Goal: Obtain resource: Download file/media

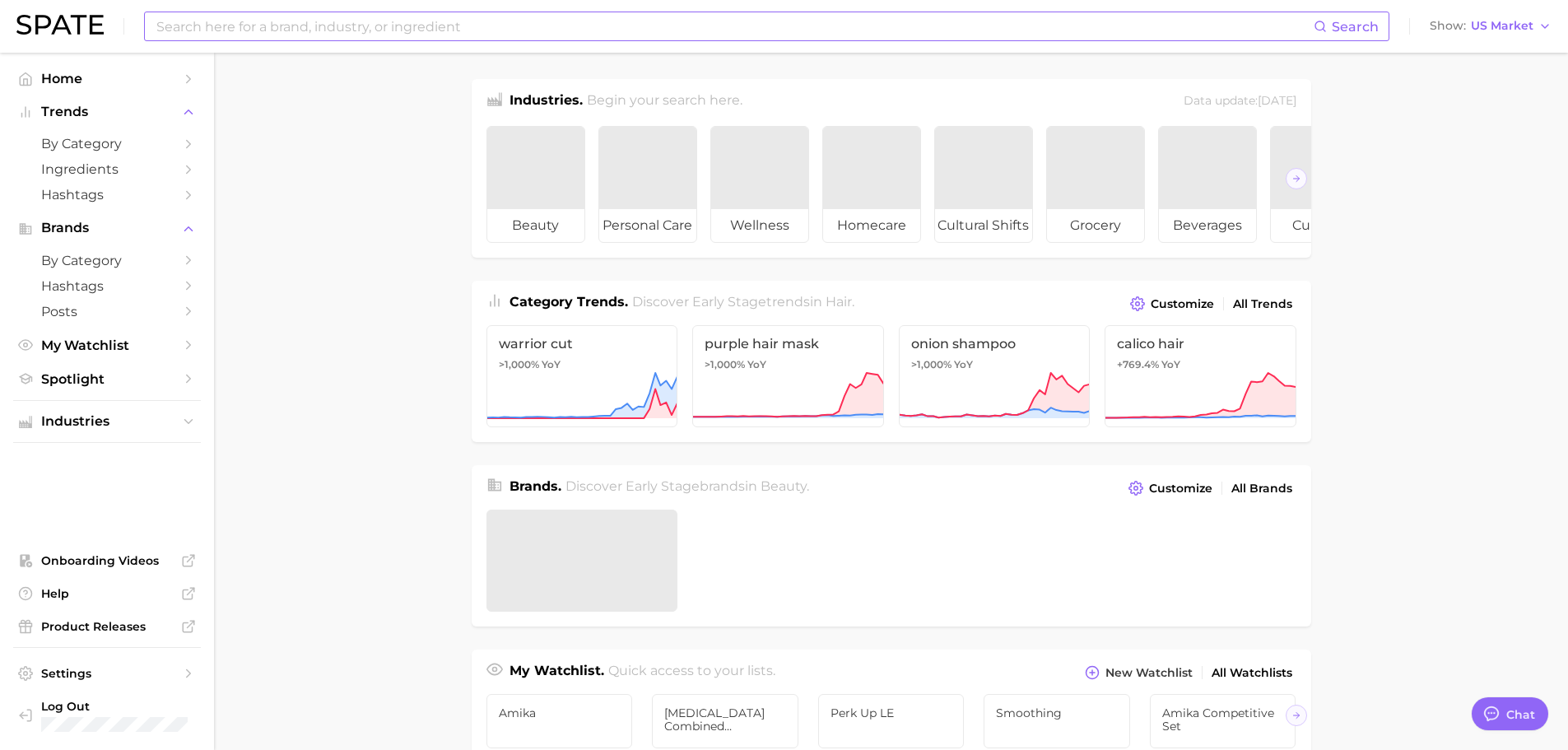
click at [308, 27] on input at bounding box center [734, 26] width 1159 height 28
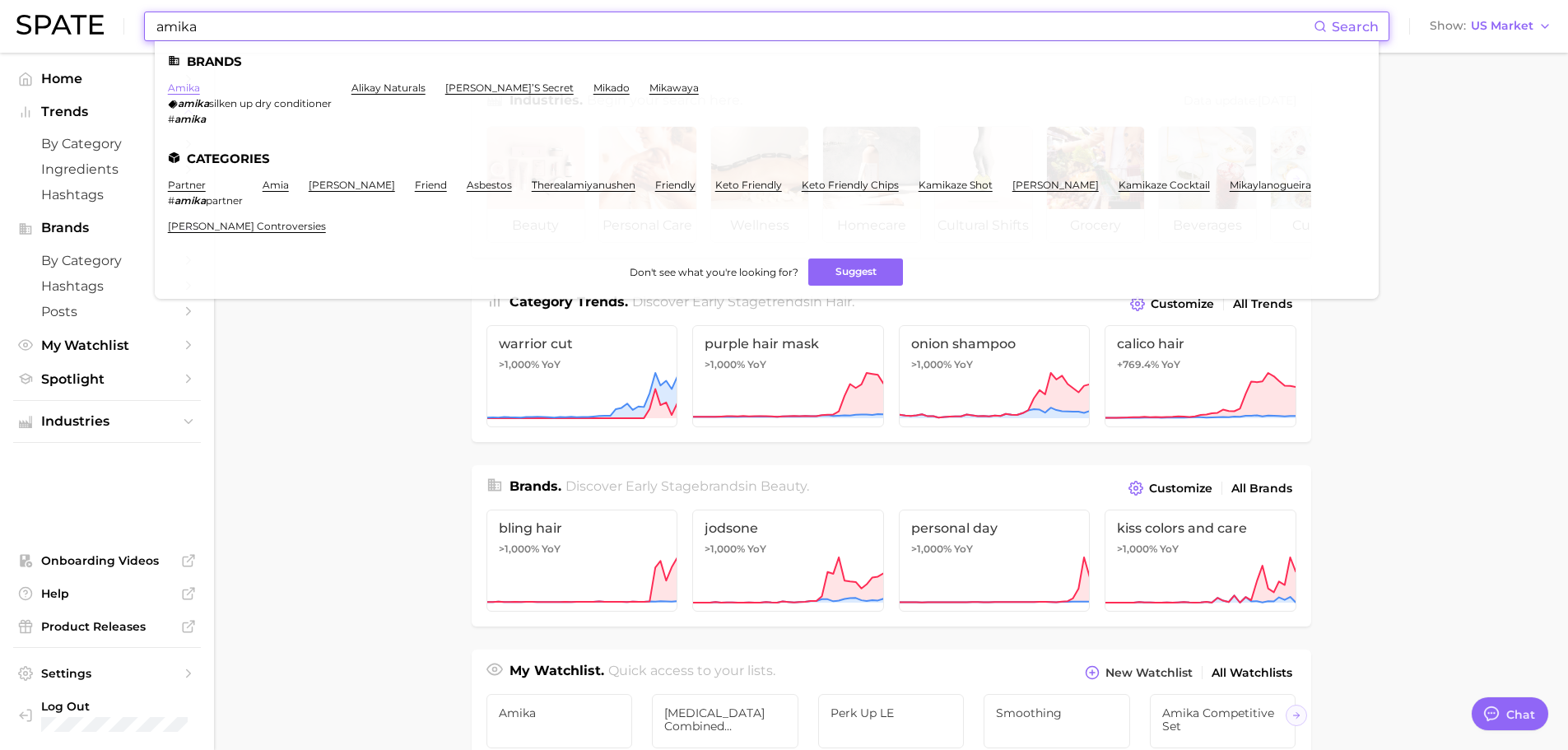
type input "amika"
click at [192, 83] on link "amika" at bounding box center [184, 87] width 32 height 12
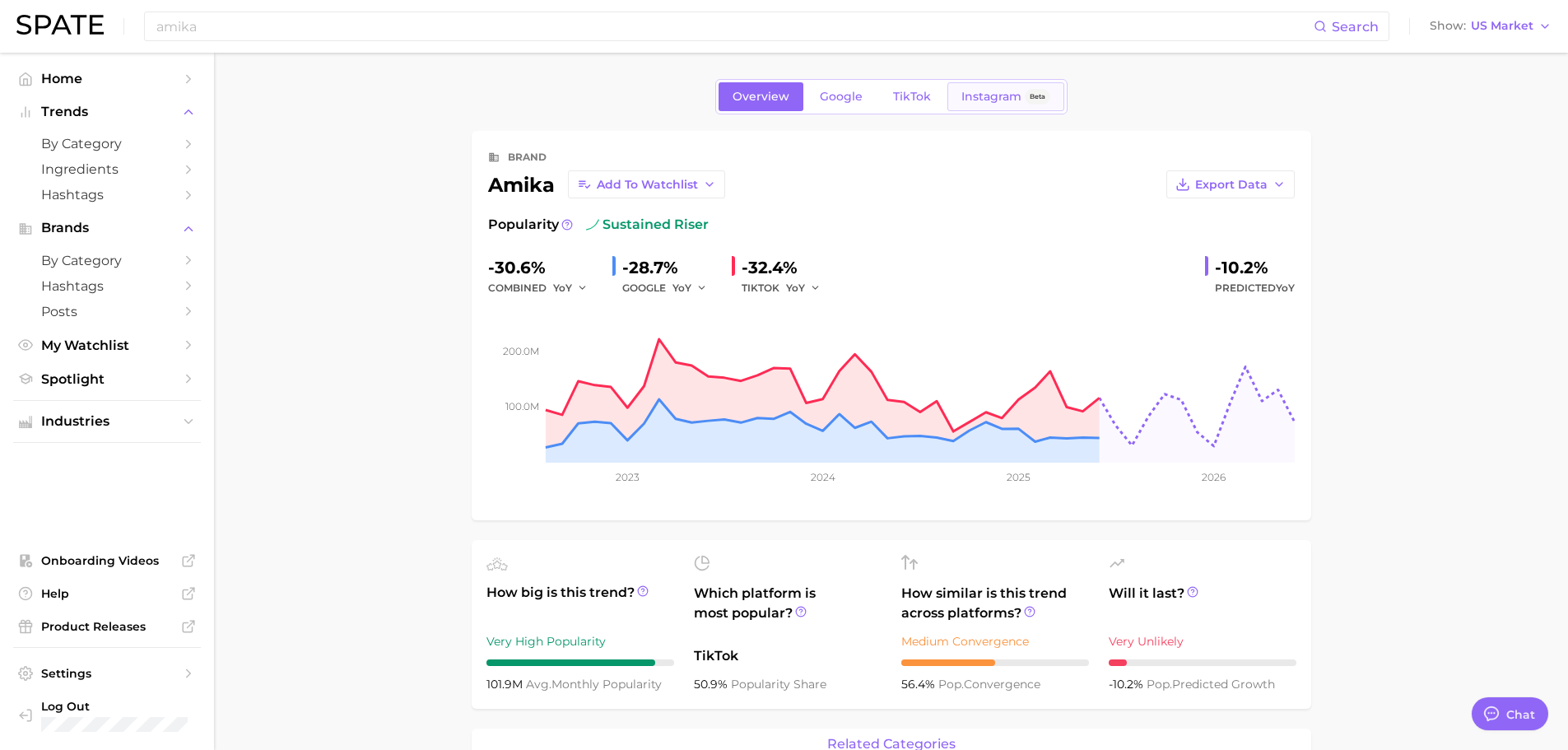
click at [993, 91] on span "Instagram" at bounding box center [991, 96] width 60 height 14
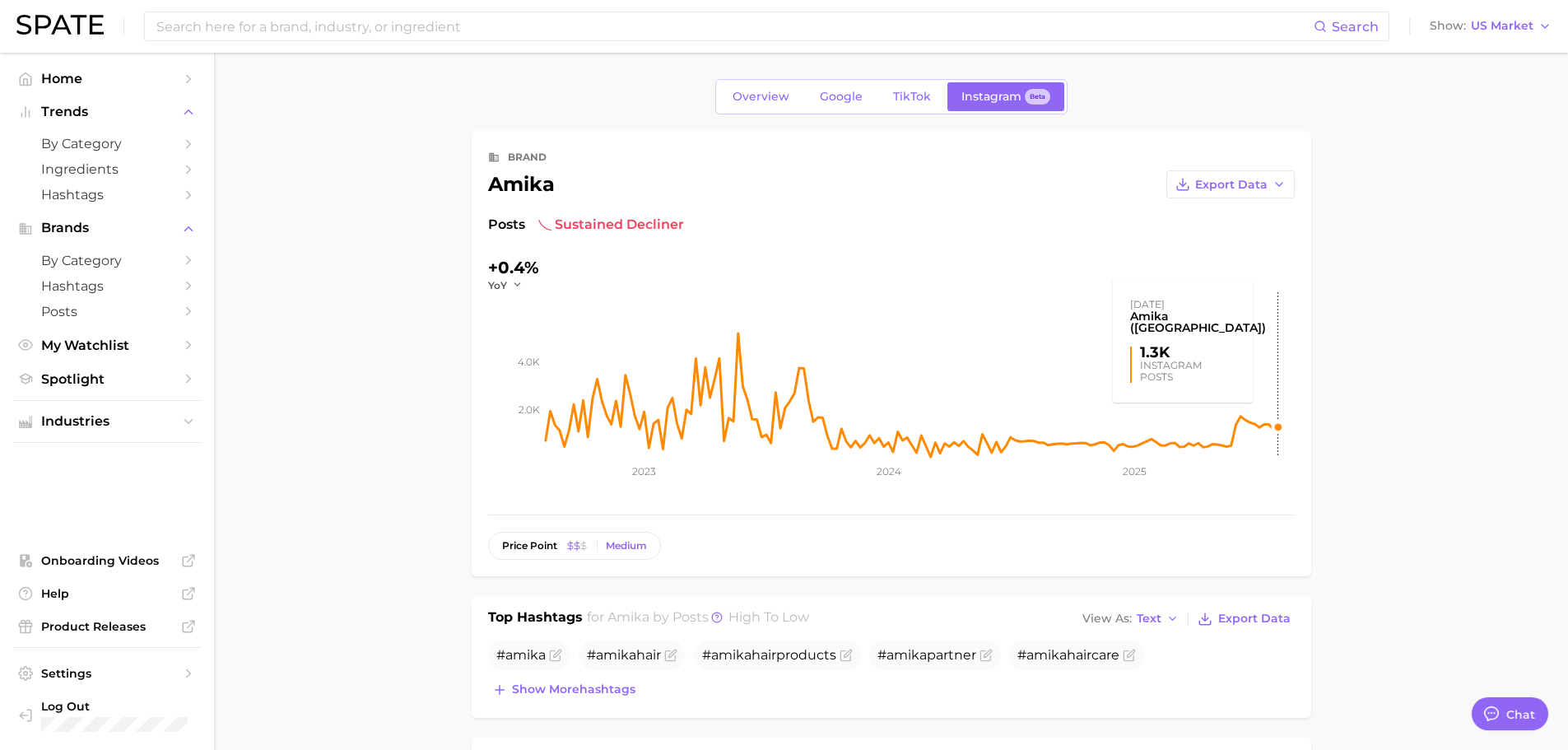
type textarea "x"
click at [909, 101] on span "TikTok" at bounding box center [912, 96] width 38 height 14
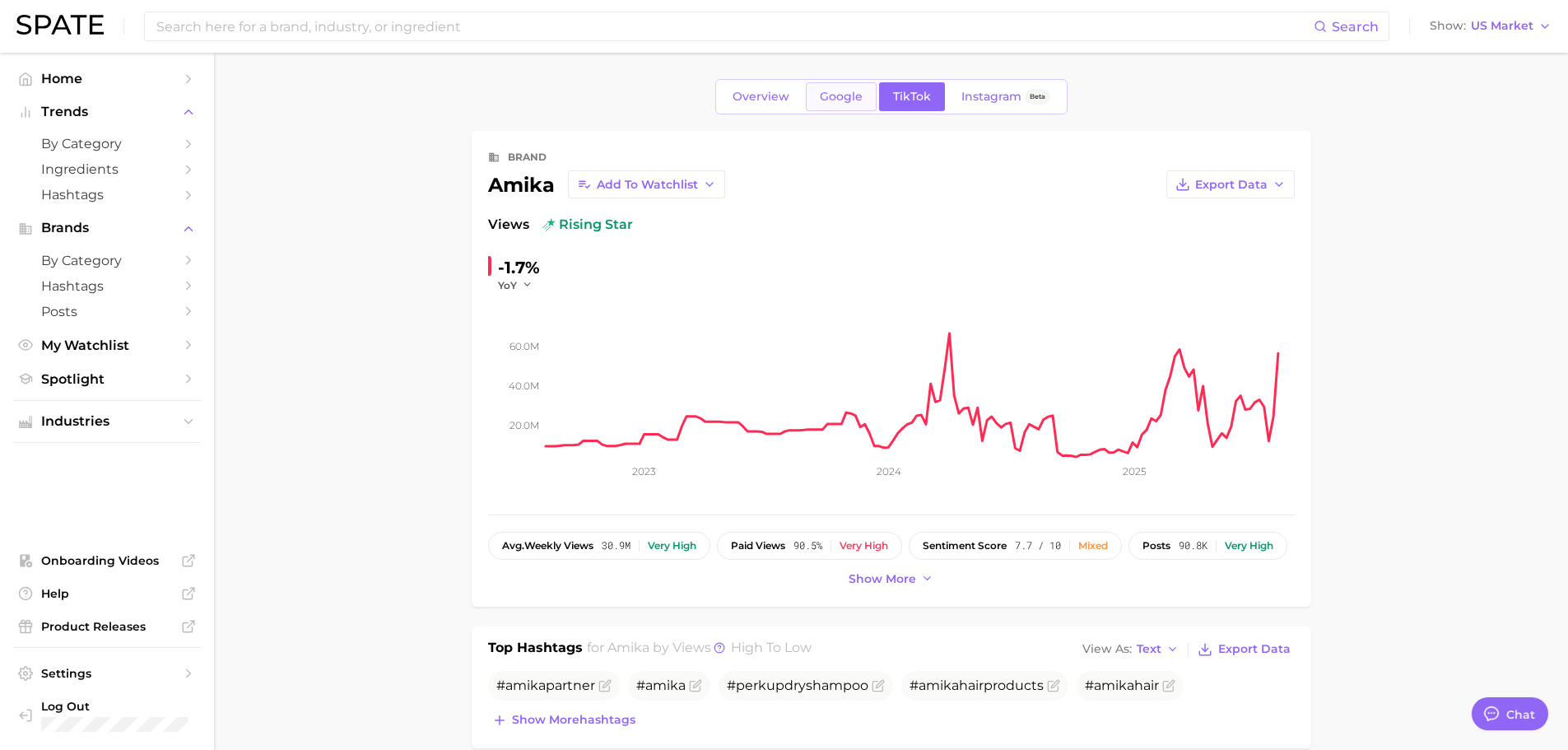
click at [853, 93] on span "Google" at bounding box center [840, 96] width 43 height 14
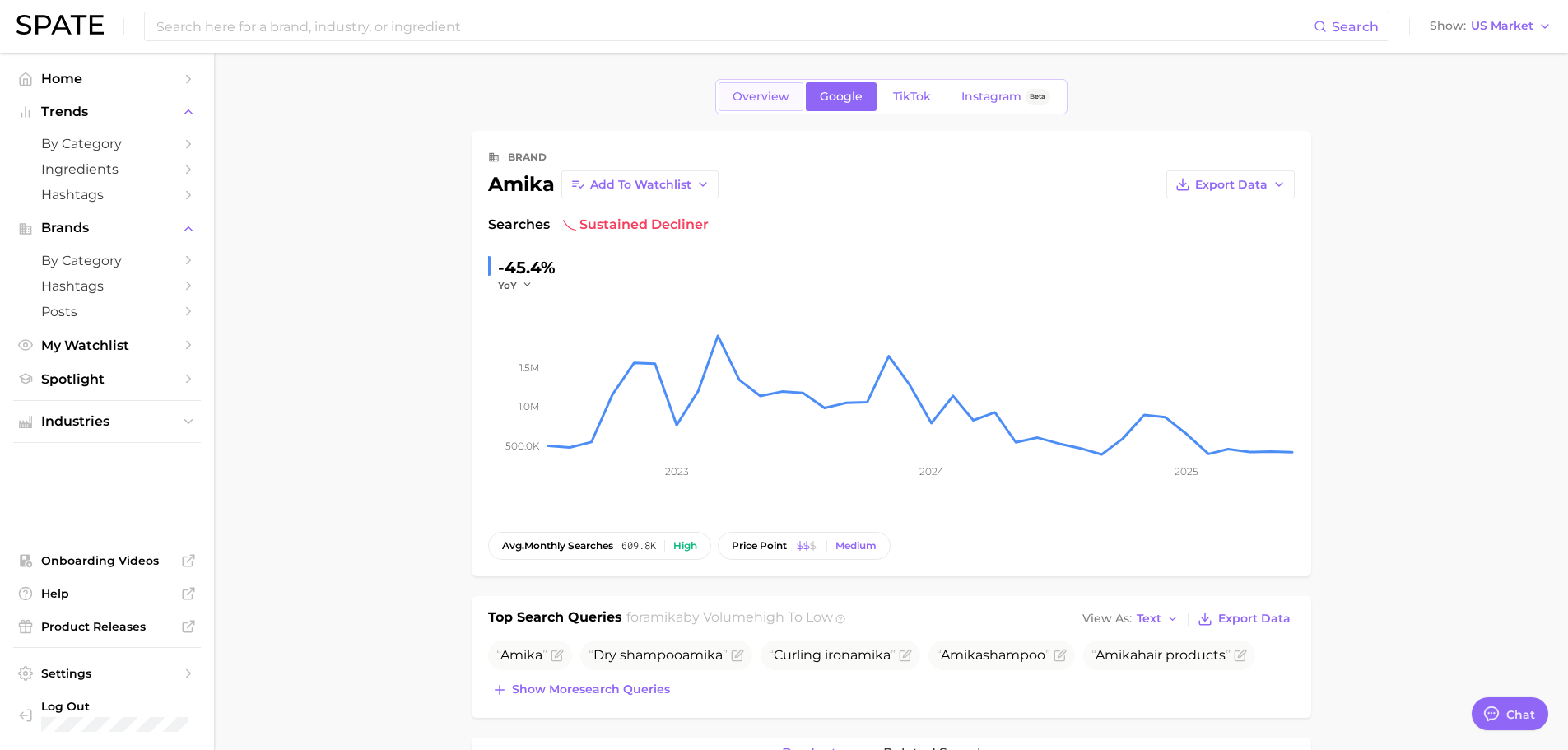
click at [765, 102] on span "Overview" at bounding box center [761, 96] width 57 height 14
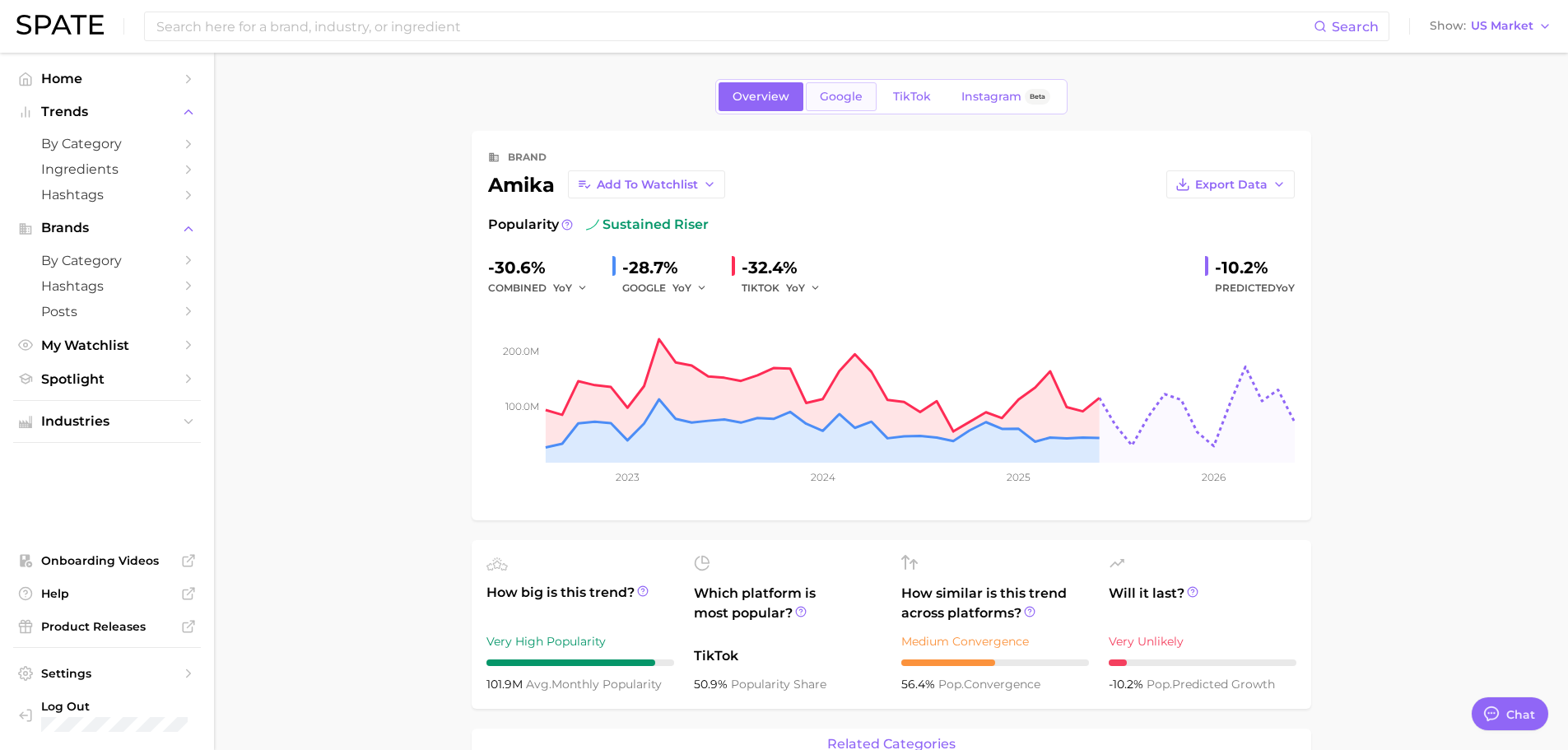
click at [841, 101] on span "Google" at bounding box center [840, 96] width 43 height 14
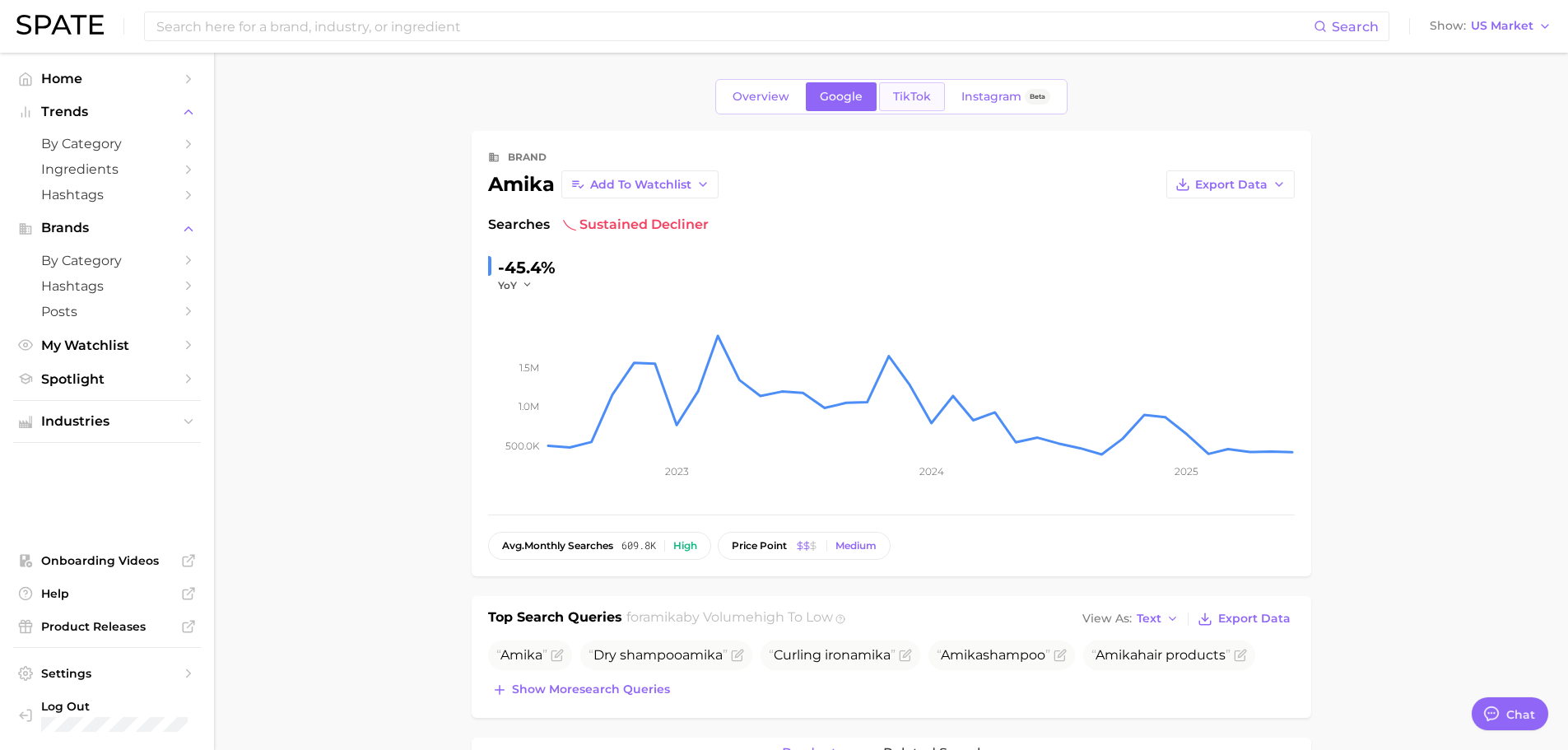
click at [888, 95] on link "TikTok" at bounding box center [912, 96] width 66 height 29
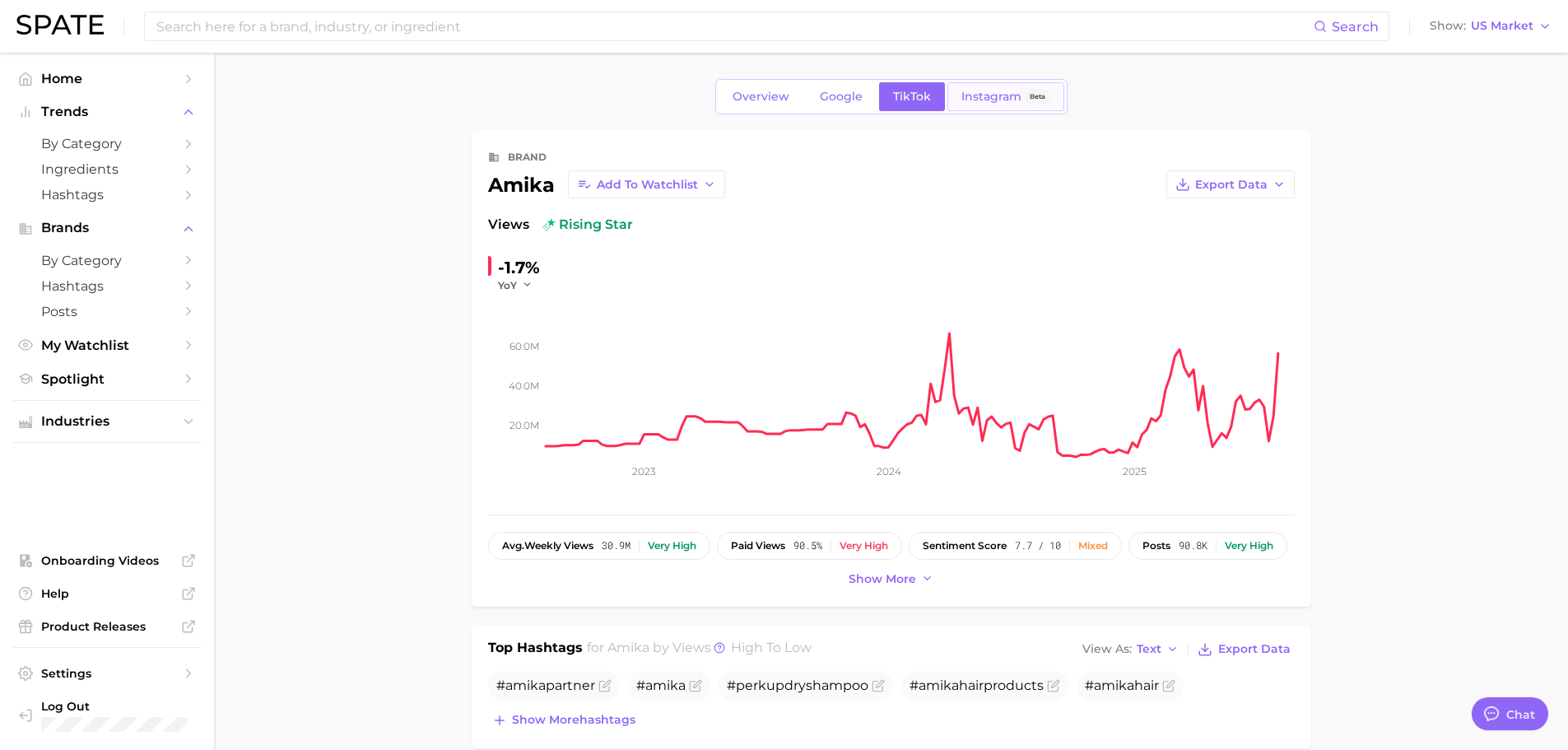
click at [953, 97] on link "Instagram Beta" at bounding box center [1006, 96] width 117 height 29
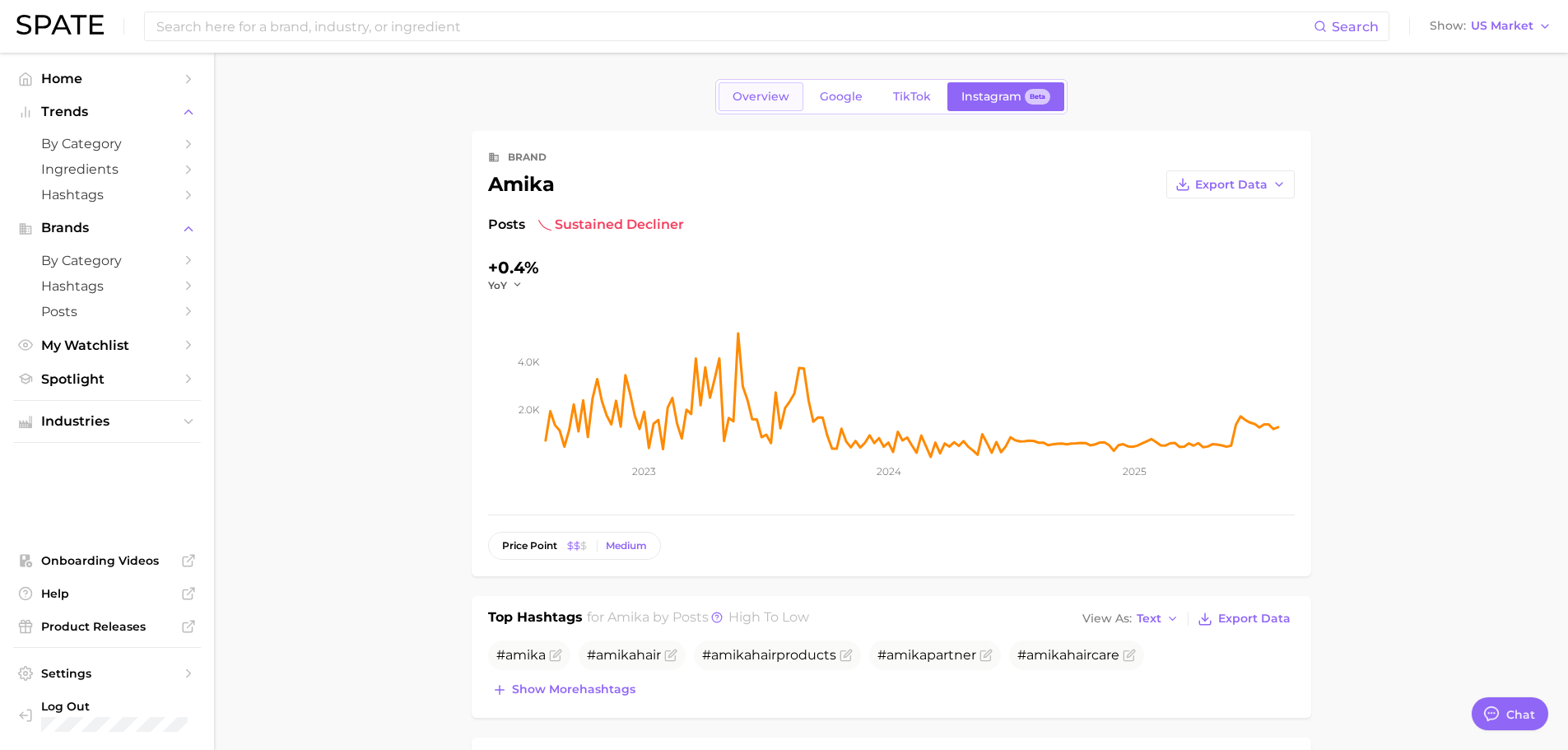
click at [771, 101] on span "Overview" at bounding box center [761, 96] width 57 height 14
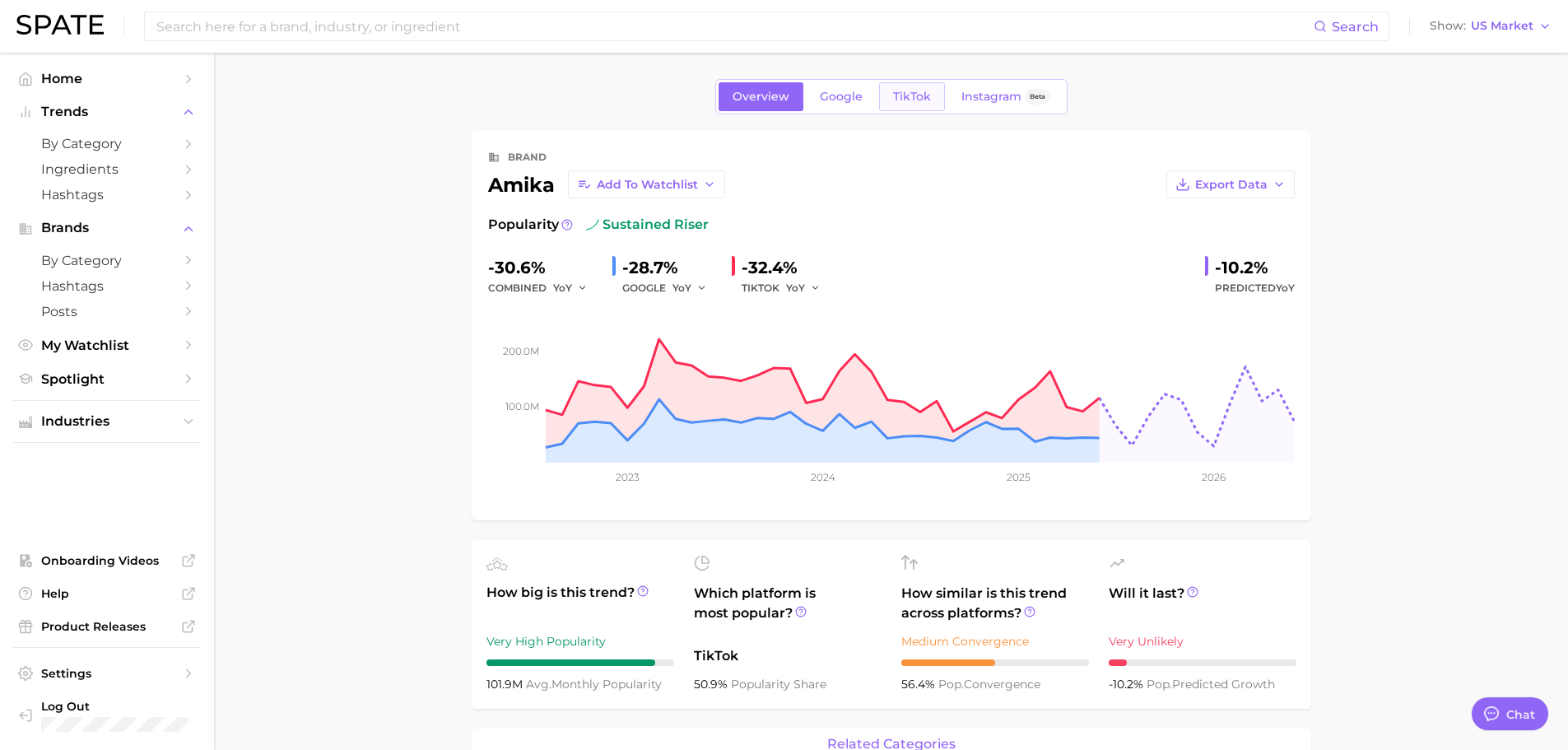
click at [916, 101] on span "TikTok" at bounding box center [912, 96] width 38 height 14
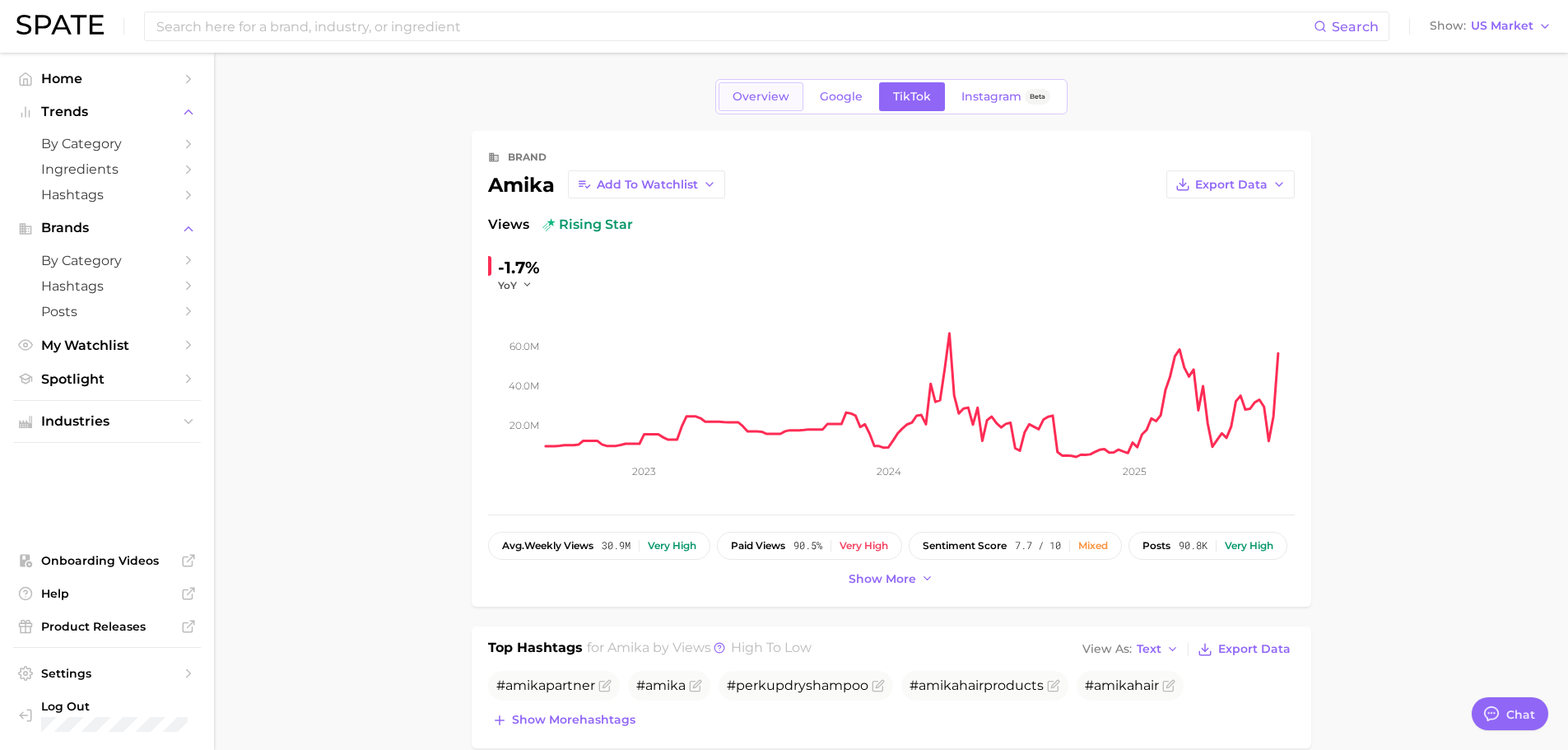
click at [776, 97] on span "Overview" at bounding box center [761, 96] width 57 height 14
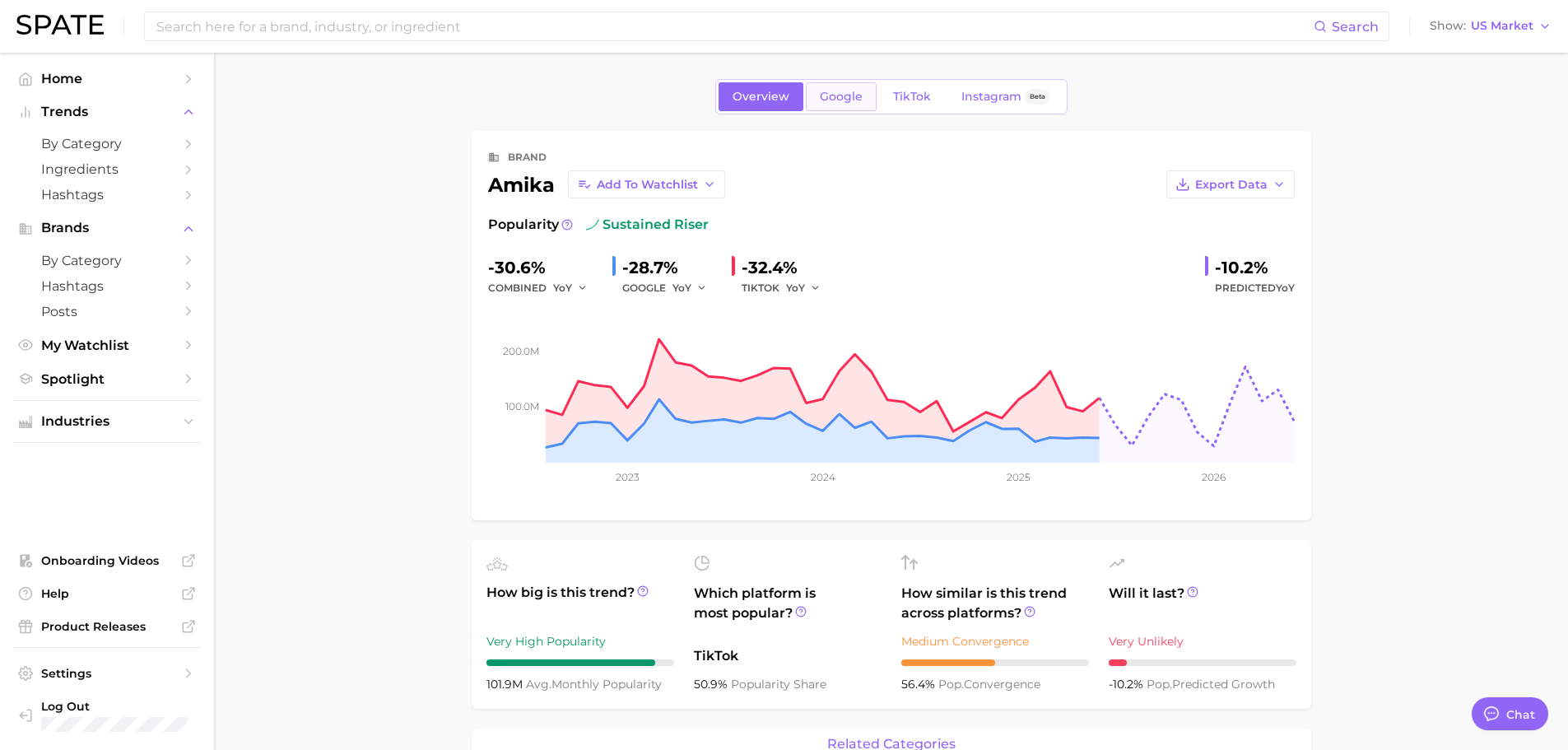
click at [841, 96] on span "Google" at bounding box center [840, 96] width 43 height 14
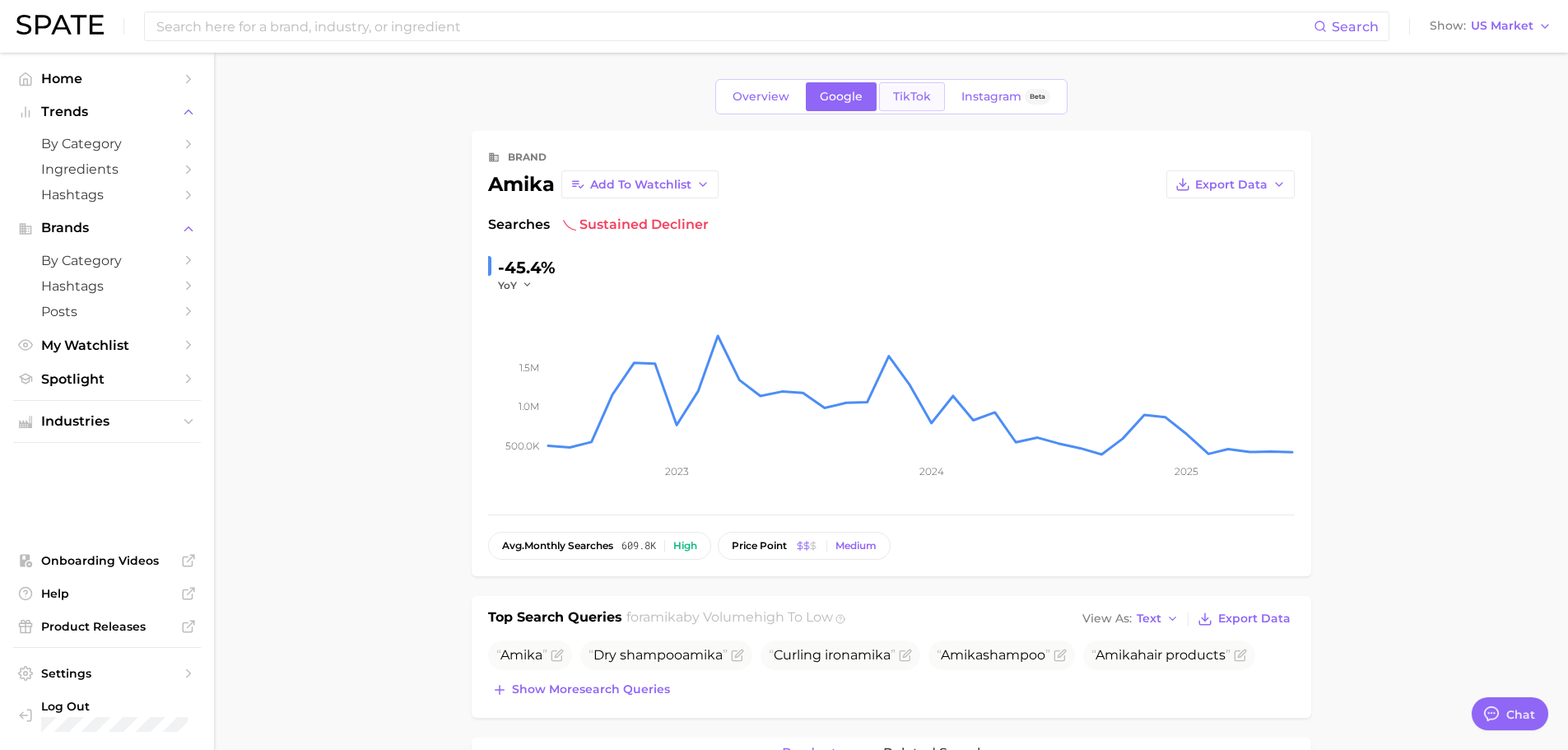
click at [885, 93] on link "TikTok" at bounding box center [912, 96] width 66 height 29
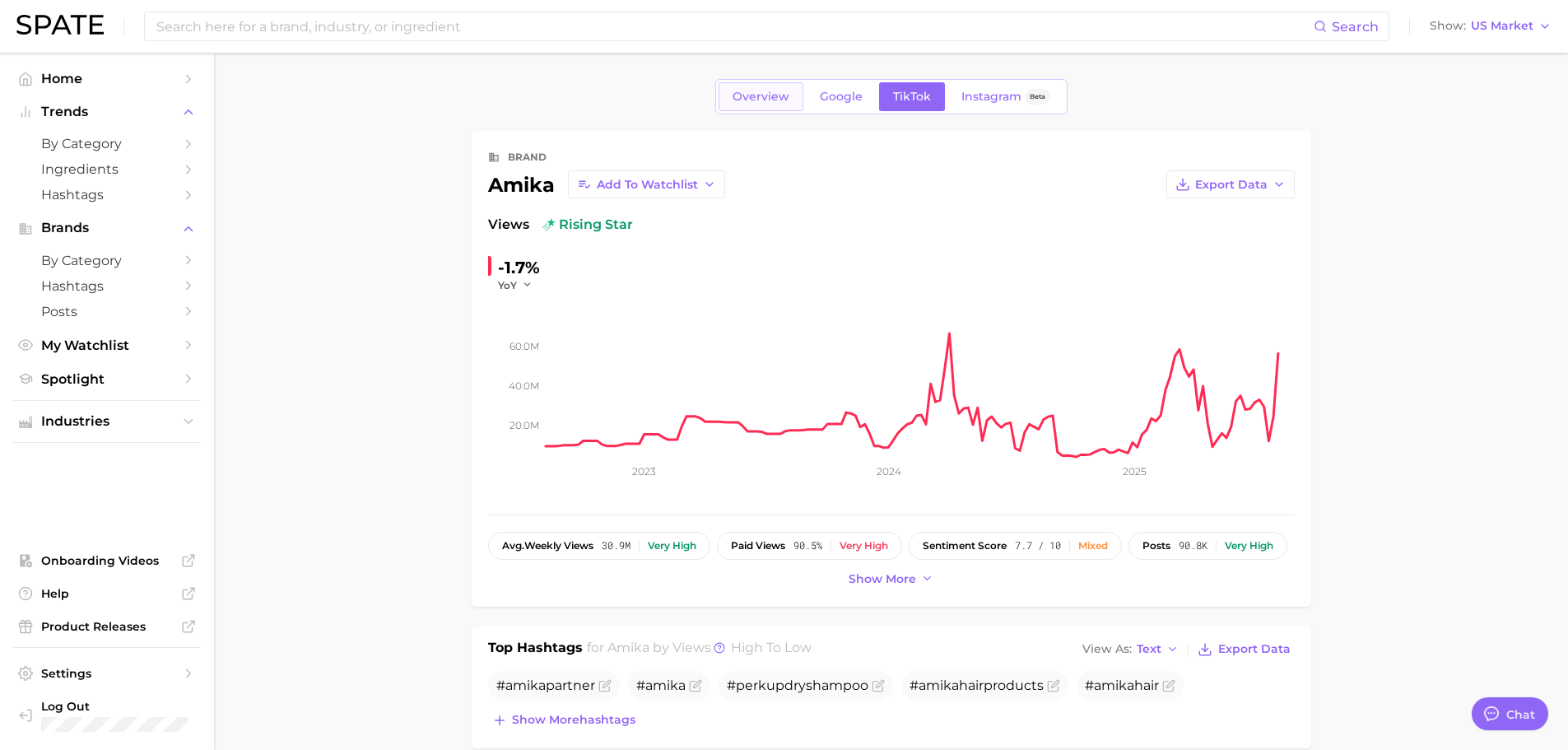
click at [728, 100] on link "Overview" at bounding box center [760, 96] width 84 height 29
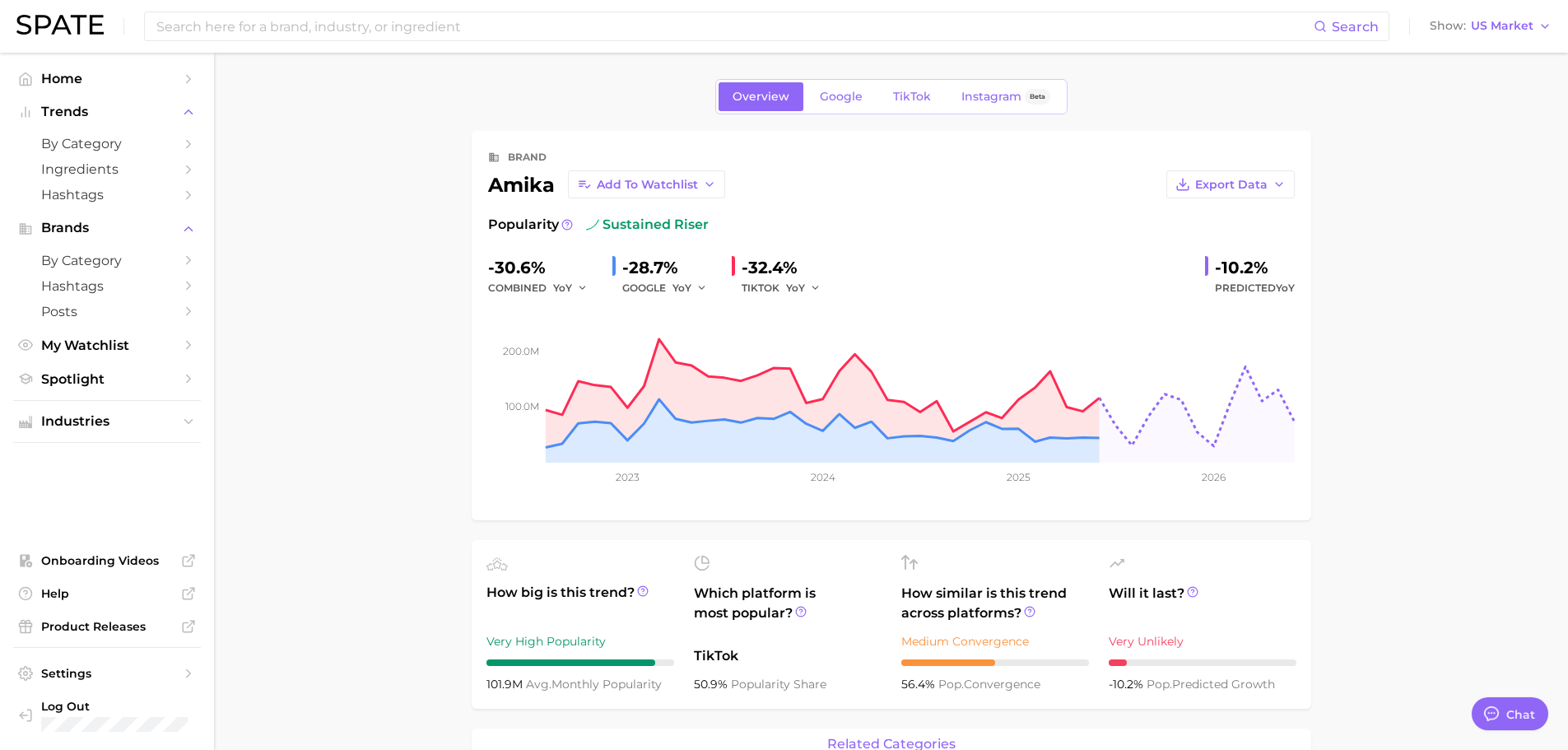
click at [923, 103] on span "TikTok" at bounding box center [912, 96] width 38 height 14
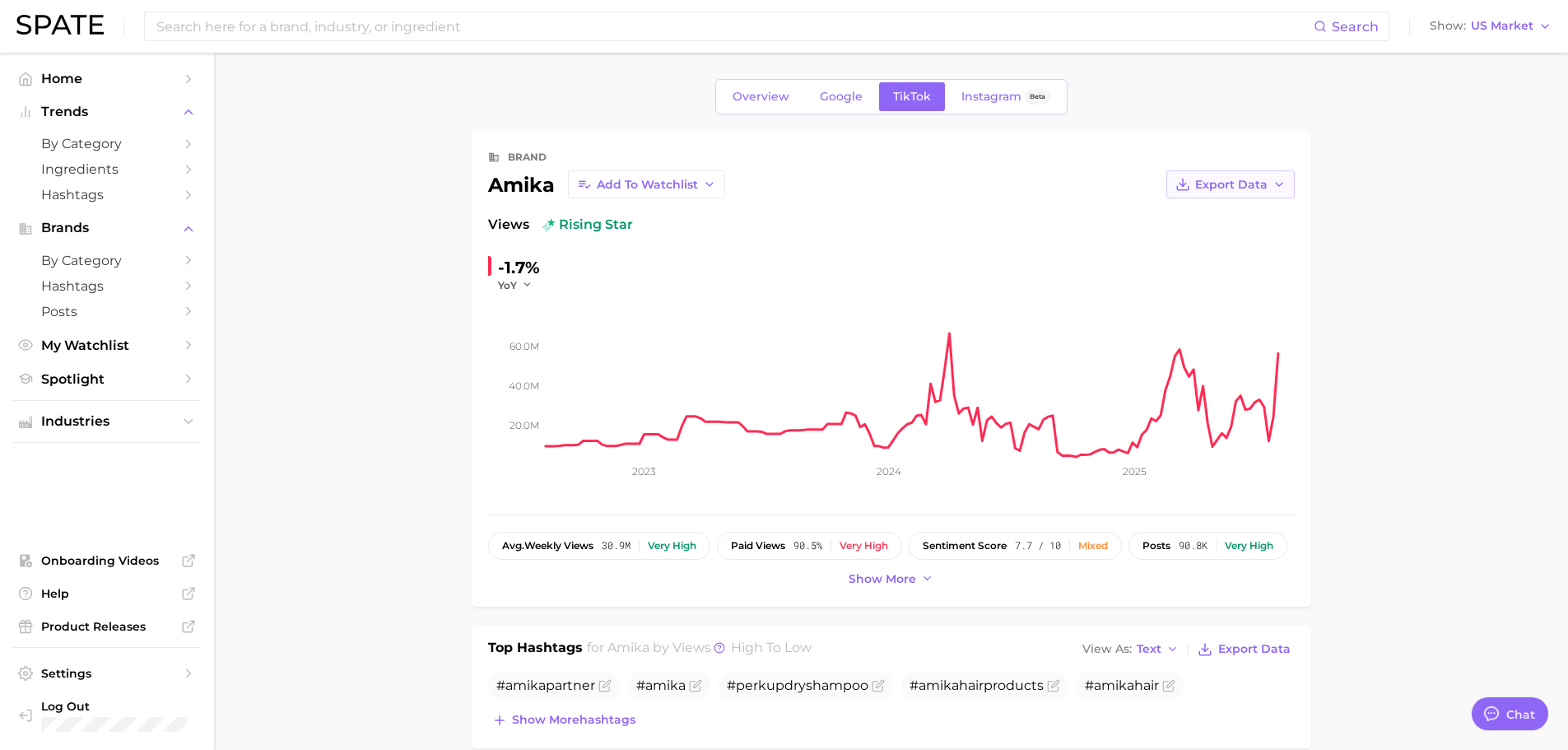
click at [1227, 190] on span "Export Data" at bounding box center [1230, 185] width 72 height 14
click at [1237, 242] on span "Time Series Image" at bounding box center [1196, 244] width 110 height 14
click at [1261, 186] on span "Export Data" at bounding box center [1230, 185] width 72 height 14
click at [1253, 209] on button "Time Series CSV" at bounding box center [1204, 215] width 181 height 30
